Goal: Task Accomplishment & Management: Use online tool/utility

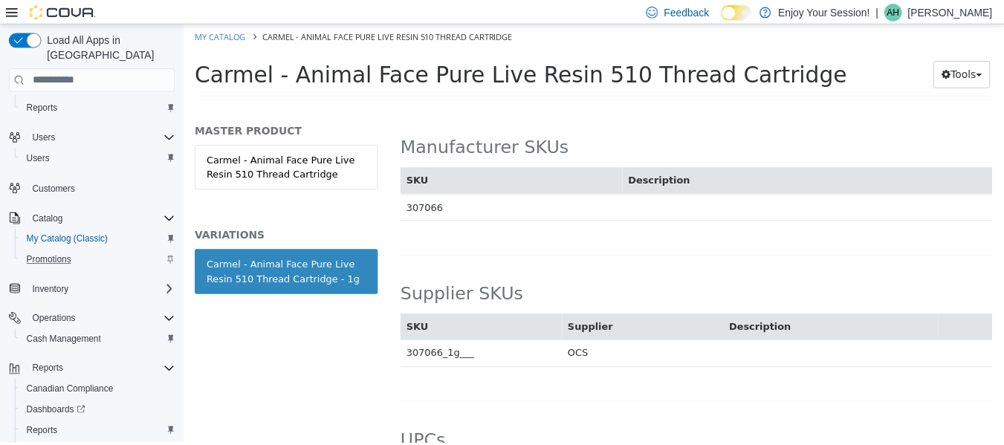
scroll to position [109, 0]
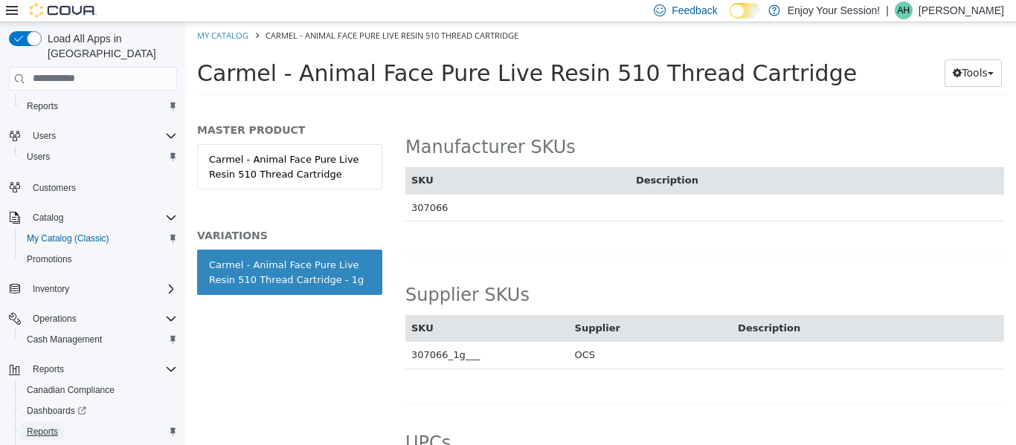
click at [42, 426] on span "Reports" at bounding box center [42, 432] width 31 height 12
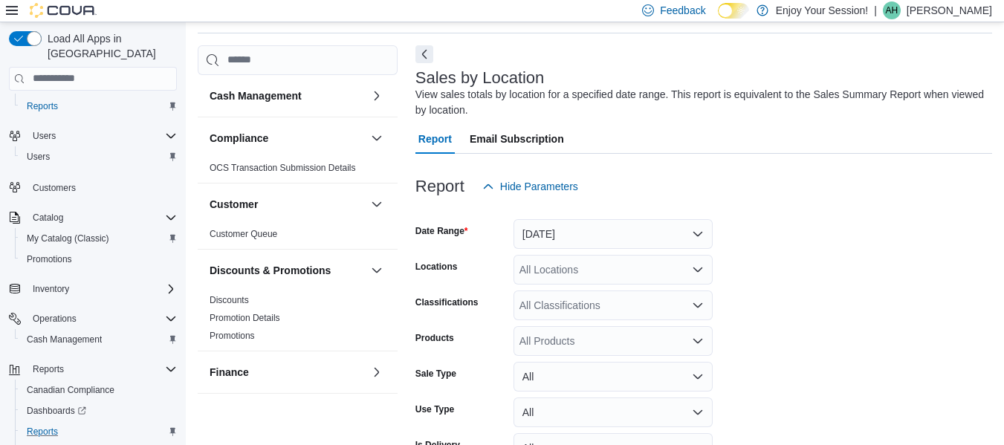
scroll to position [50, 0]
click at [646, 230] on button "[DATE]" at bounding box center [613, 234] width 199 height 30
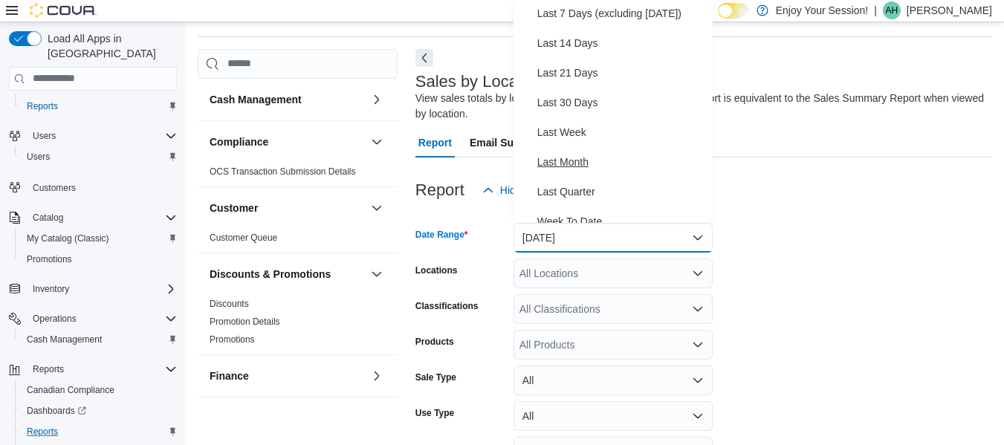
scroll to position [223, 0]
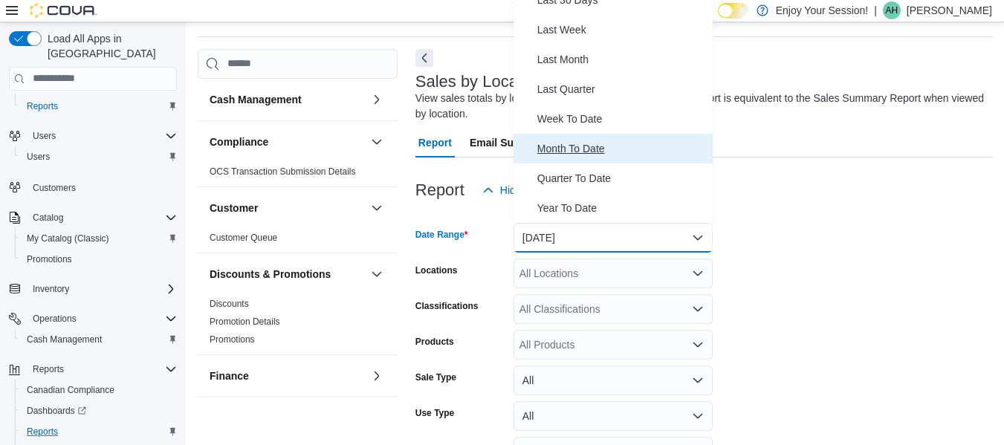
click at [572, 155] on span "Month To Date" at bounding box center [623, 149] width 170 height 18
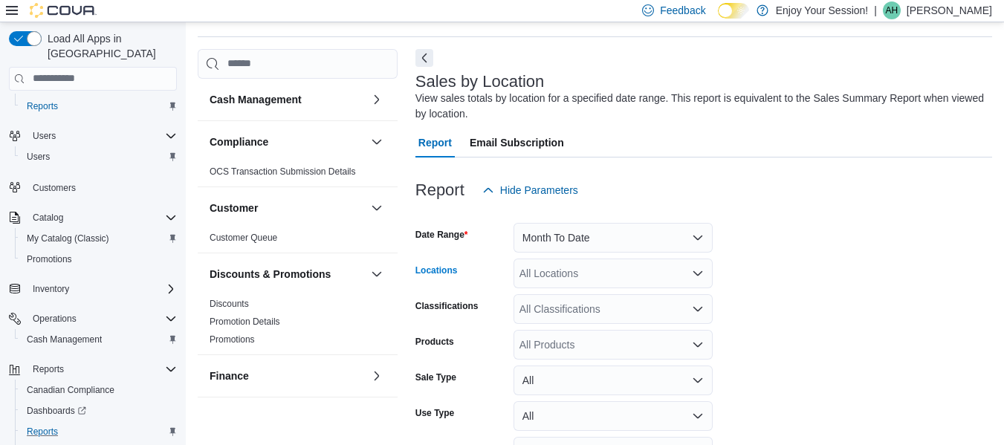
click at [564, 272] on div "All Locations" at bounding box center [613, 274] width 199 height 30
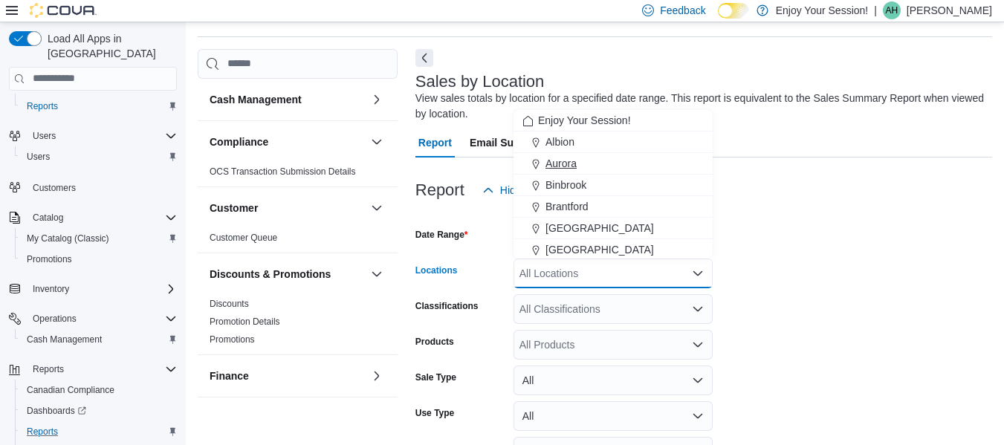
click at [561, 159] on span "Aurora" at bounding box center [561, 163] width 31 height 15
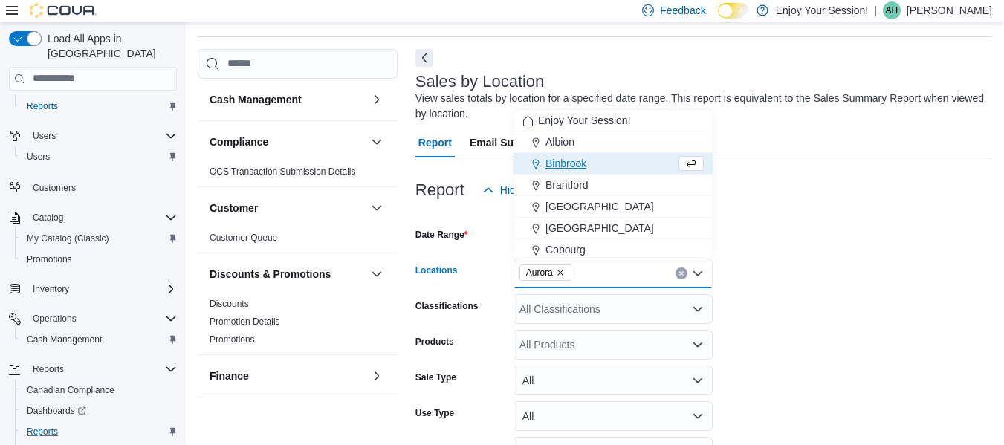
scroll to position [138, 0]
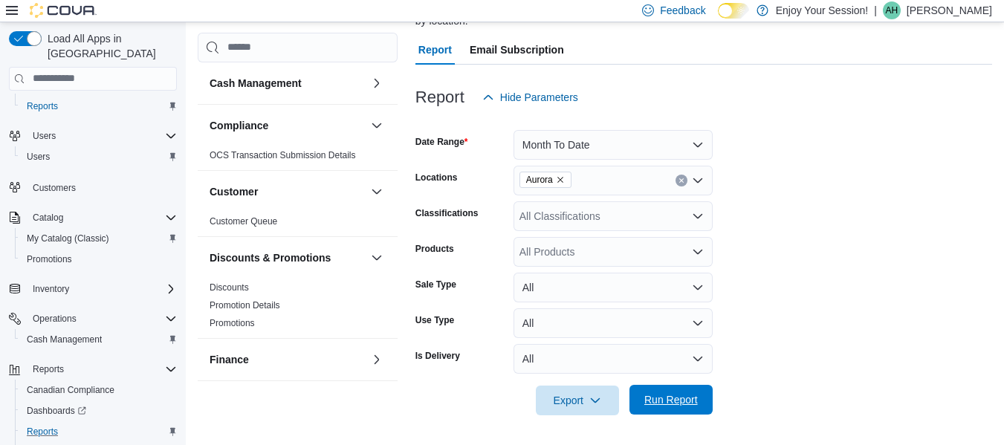
click at [680, 405] on span "Run Report" at bounding box center [672, 400] width 54 height 15
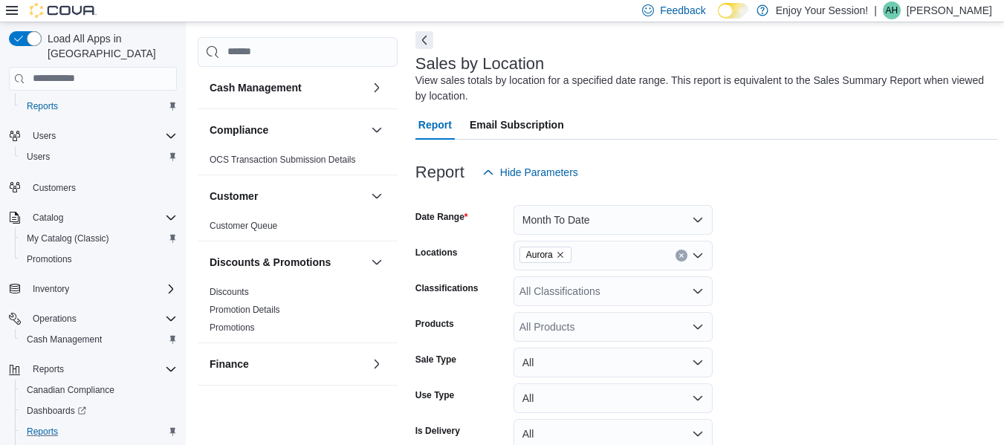
scroll to position [62, 0]
click at [618, 224] on button "Month To Date" at bounding box center [613, 221] width 199 height 30
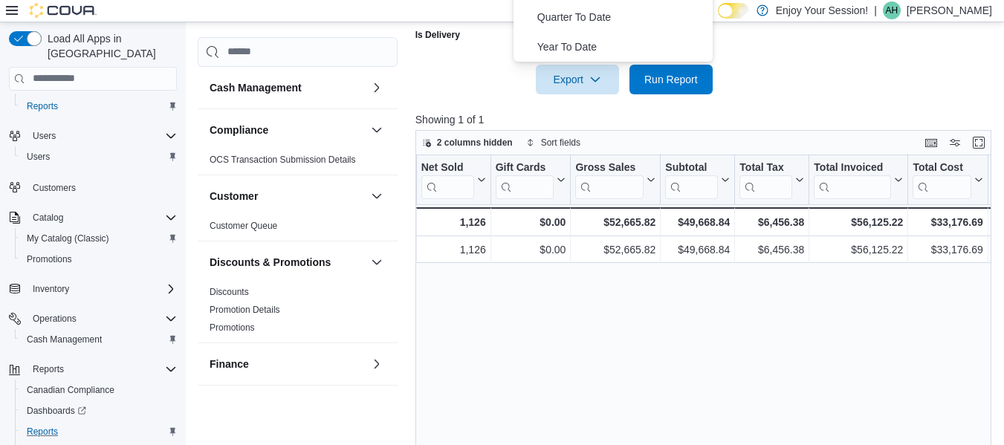
scroll to position [512, 0]
